Goal: Task Accomplishment & Management: Manage account settings

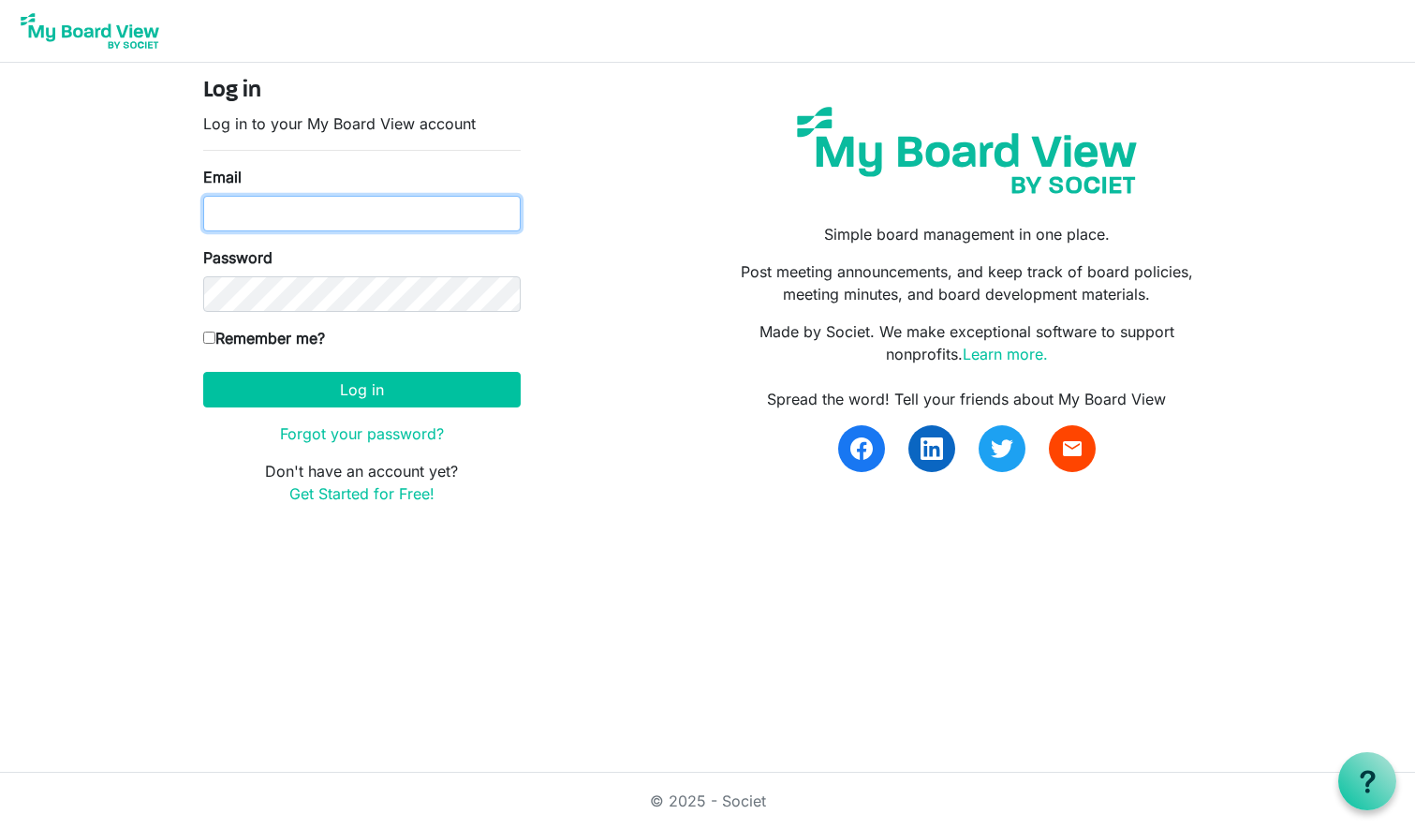
click at [279, 205] on input "Email" at bounding box center [361, 214] width 317 height 36
click at [0, 535] on com-1password-button at bounding box center [0, 535] width 0 height 0
click at [337, 215] on input "Email" at bounding box center [361, 214] width 317 height 36
type input "nam@sudburyfoundation.org"
click at [613, 244] on div "Log in Log in to your My Board View account Email nam@sudburyfoundation.org Pas…" at bounding box center [707, 299] width 1037 height 442
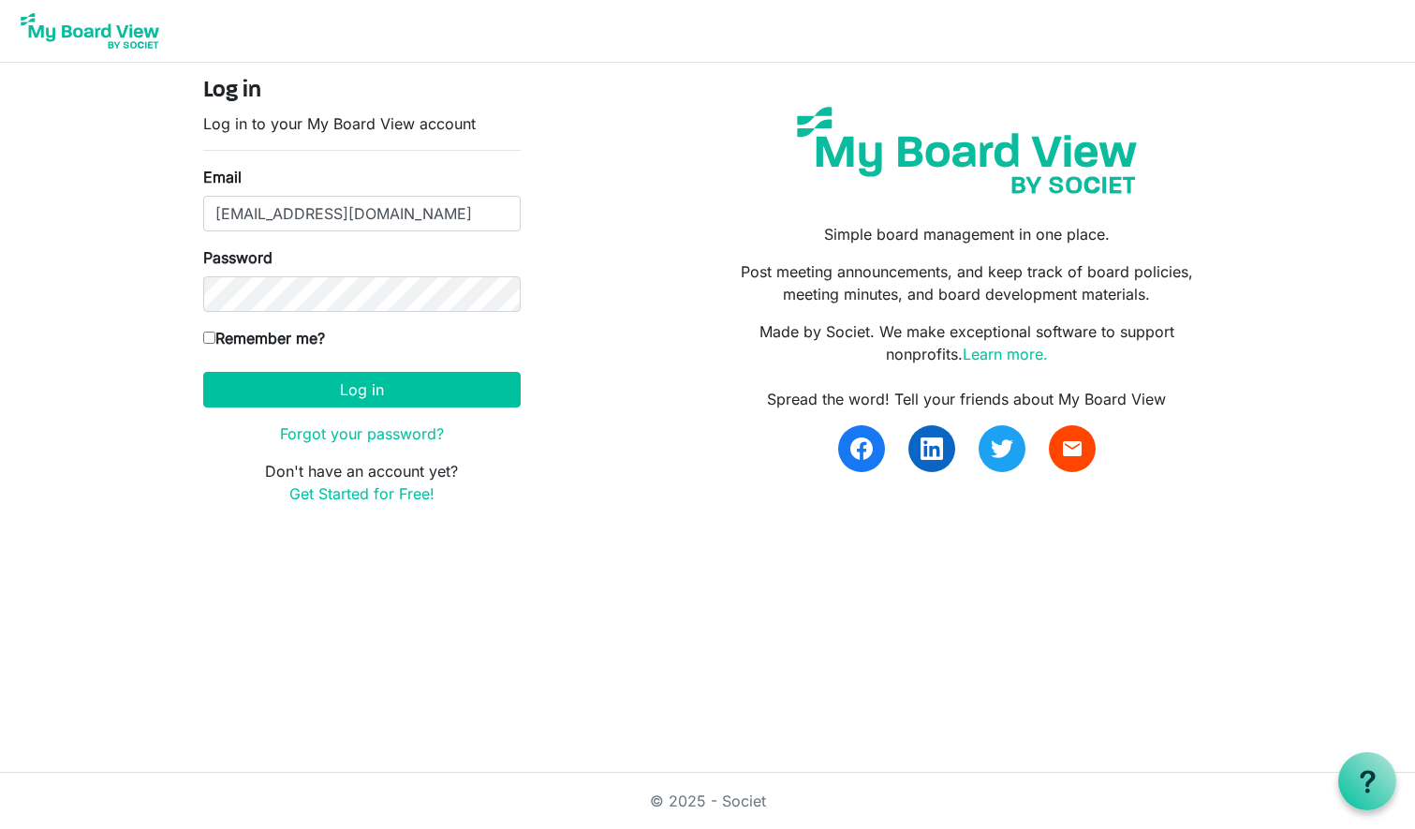
drag, startPoint x: 878, startPoint y: 161, endPoint x: 861, endPoint y: 155, distance: 17.8
click at [878, 161] on img at bounding box center [967, 150] width 368 height 115
click at [134, 37] on img at bounding box center [90, 30] width 150 height 47
